Goal: Find specific page/section: Find specific page/section

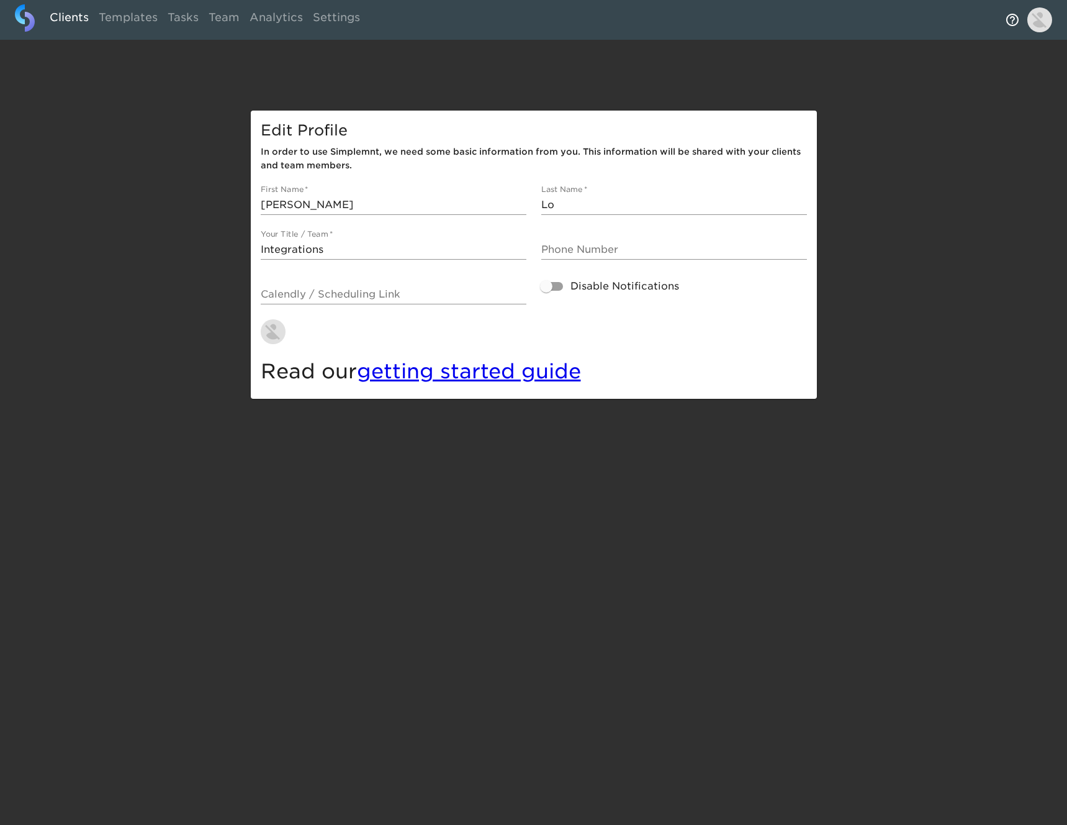
click at [64, 21] on link "Clients" at bounding box center [69, 19] width 49 height 30
select select "10"
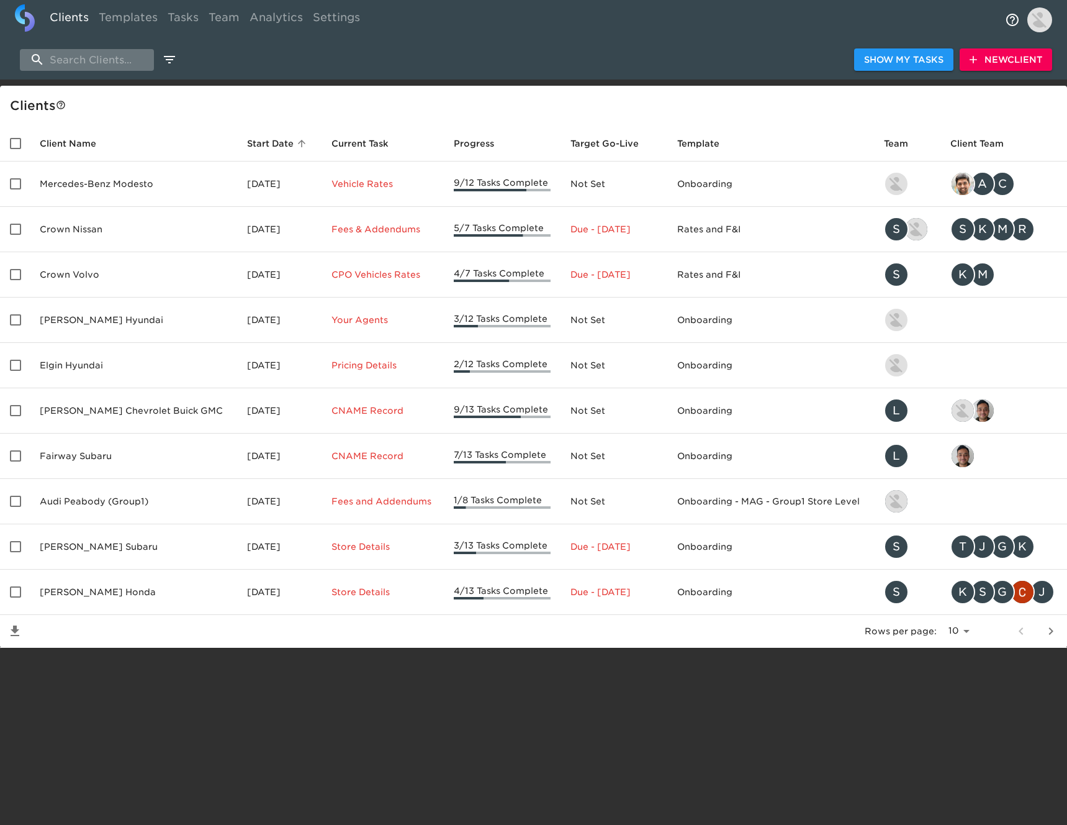
click at [133, 61] on input "search" at bounding box center [87, 60] width 134 height 22
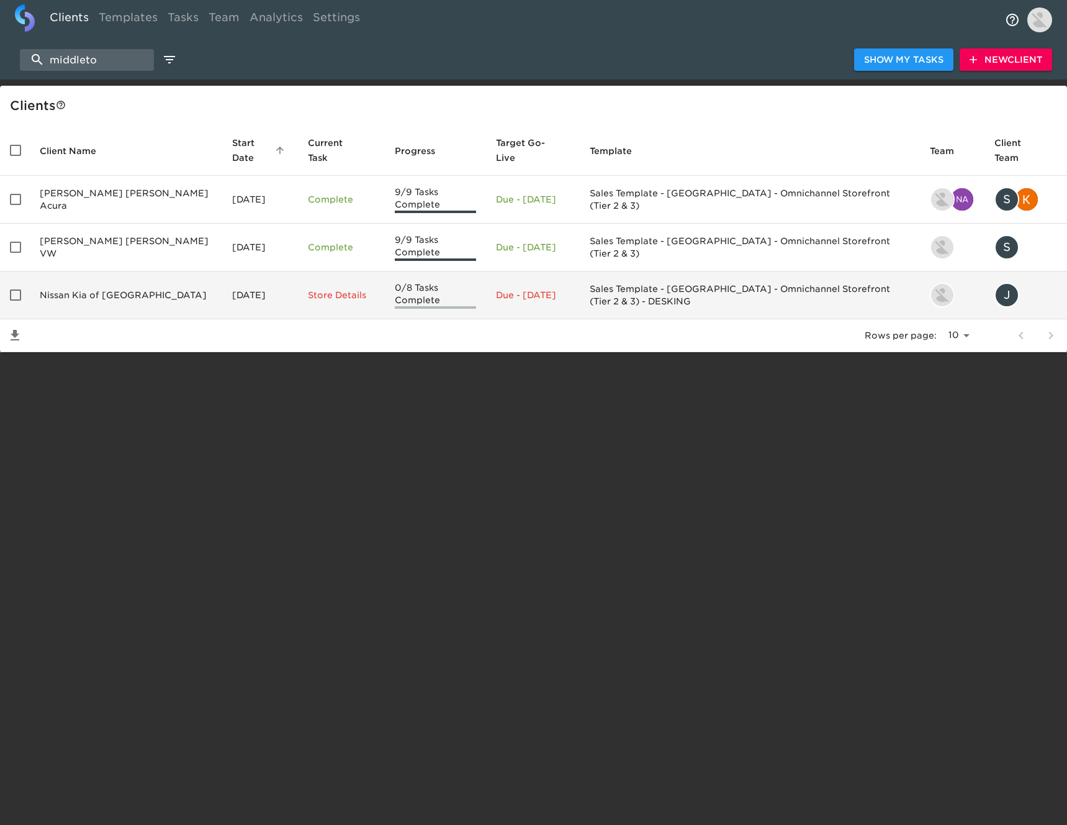
type input "middleto"
click at [130, 278] on td "Nissan Kia of [GEOGRAPHIC_DATA]" at bounding box center [126, 295] width 192 height 48
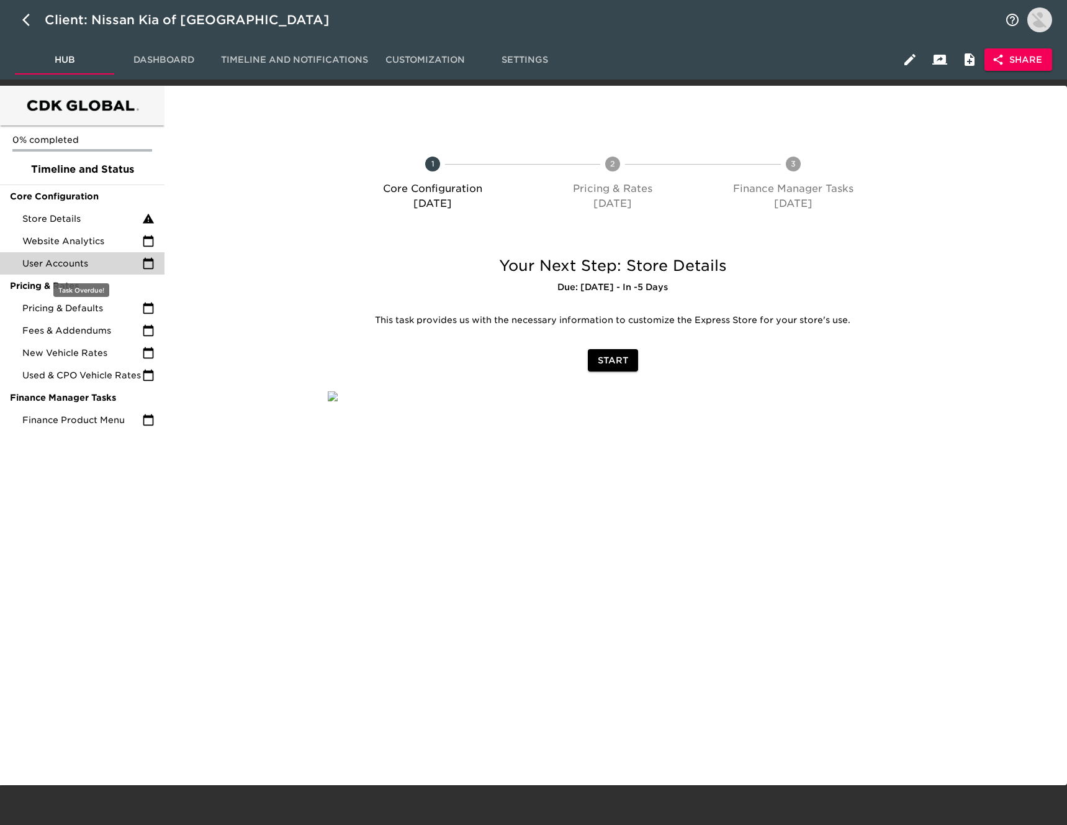
click at [130, 266] on span "User Accounts" at bounding box center [82, 263] width 120 height 12
